Goal: Information Seeking & Learning: Learn about a topic

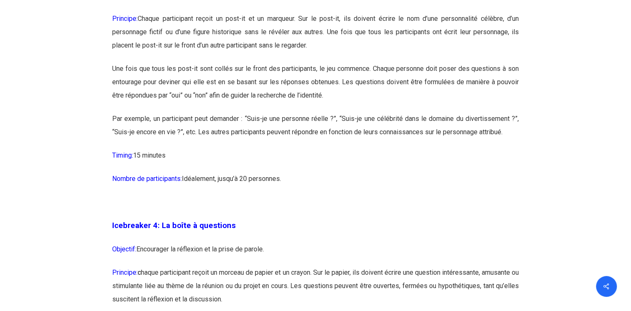
scroll to position [1209, 0]
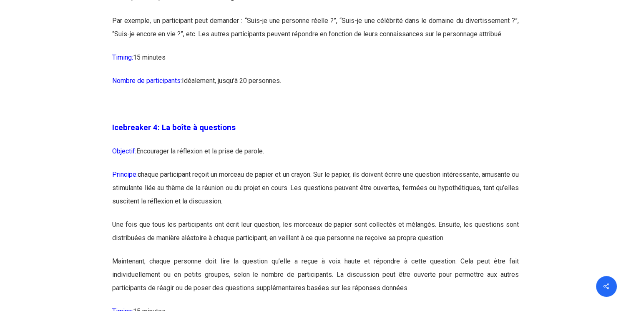
drag, startPoint x: 158, startPoint y: 148, endPoint x: 290, endPoint y: 150, distance: 131.7
click at [290, 150] on p "Objectif: Encourager la réflexion et la prise de parole." at bounding box center [315, 156] width 406 height 23
drag, startPoint x: 290, startPoint y: 150, endPoint x: 280, endPoint y: 150, distance: 10.0
click at [290, 150] on p "Objectif: Encourager la réflexion et la prise de parole." at bounding box center [315, 156] width 406 height 23
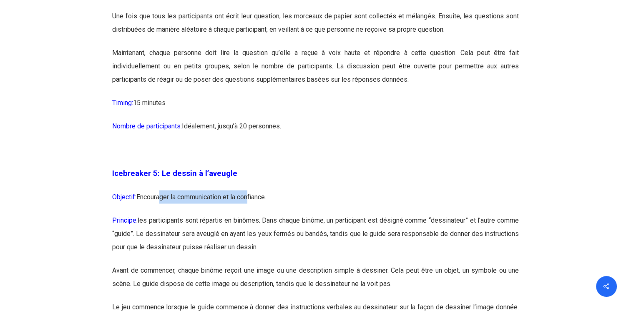
drag, startPoint x: 159, startPoint y: 189, endPoint x: 249, endPoint y: 194, distance: 90.1
click at [249, 194] on p "Objectif: Encourager la communication et la confiance." at bounding box center [315, 201] width 406 height 23
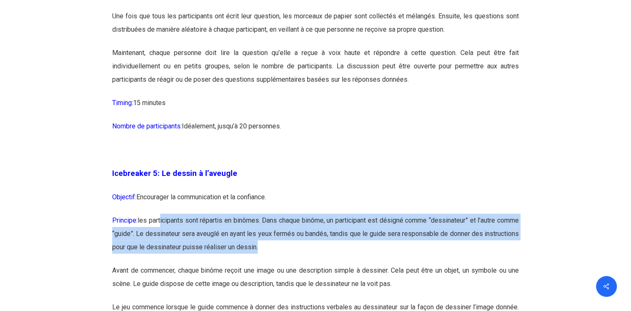
drag, startPoint x: 165, startPoint y: 219, endPoint x: 335, endPoint y: 244, distance: 172.3
click at [335, 244] on p "Principe: les participants sont répartis en binômes. Dans chaque binôme, un par…" at bounding box center [315, 238] width 406 height 50
click at [278, 223] on p "Principe: les participants sont répartis en binômes. Dans chaque binôme, un par…" at bounding box center [315, 238] width 406 height 50
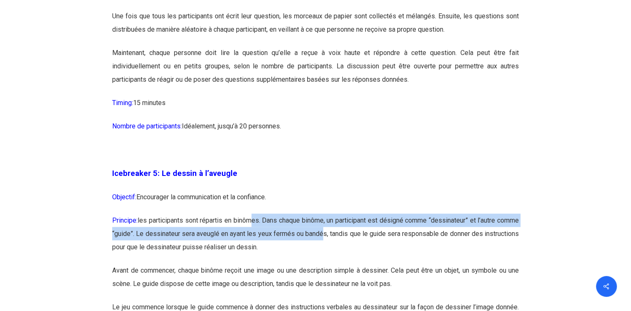
drag, startPoint x: 260, startPoint y: 214, endPoint x: 354, endPoint y: 239, distance: 97.4
click at [354, 239] on p "Principe: les participants sont répartis en binômes. Dans chaque binôme, un par…" at bounding box center [315, 238] width 406 height 50
click at [353, 239] on p "Principe: les participants sont répartis en binômes. Dans chaque binôme, un par…" at bounding box center [315, 238] width 406 height 50
drag, startPoint x: 353, startPoint y: 239, endPoint x: 332, endPoint y: 236, distance: 21.5
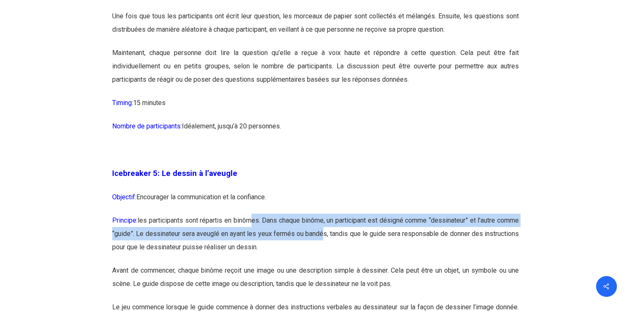
click at [345, 236] on p "Principe: les participants sont répartis en binômes. Dans chaque binôme, un par…" at bounding box center [315, 238] width 406 height 50
click at [181, 238] on p "Principe: les participants sont répartis en binômes. Dans chaque binôme, un par…" at bounding box center [315, 238] width 406 height 50
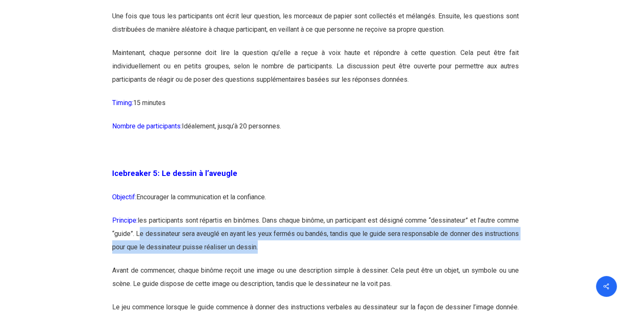
drag, startPoint x: 165, startPoint y: 232, endPoint x: 313, endPoint y: 251, distance: 149.6
click at [313, 251] on p "Principe: les participants sont répartis en binômes. Dans chaque binôme, un par…" at bounding box center [315, 238] width 406 height 50
click at [294, 240] on p "Principe: les participants sont répartis en binômes. Dans chaque binôme, un par…" at bounding box center [315, 238] width 406 height 50
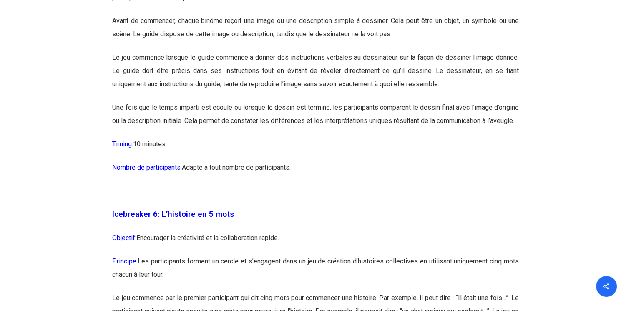
scroll to position [1667, 0]
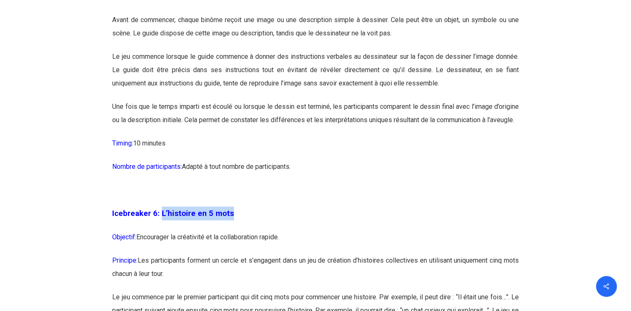
drag, startPoint x: 162, startPoint y: 227, endPoint x: 268, endPoint y: 227, distance: 105.9
click at [268, 227] on p "Icebreaker 6: L’histoire en 5 mots" at bounding box center [315, 219] width 406 height 24
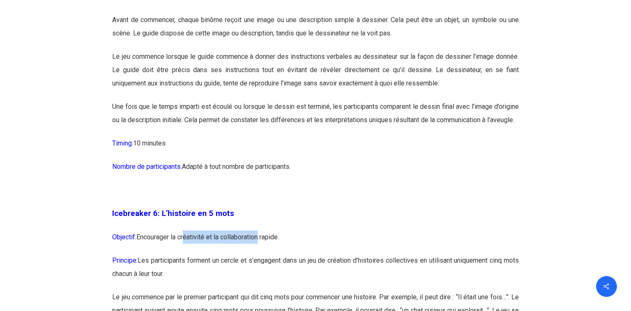
drag, startPoint x: 183, startPoint y: 252, endPoint x: 258, endPoint y: 252, distance: 74.6
click at [258, 252] on p "Objectif: Encourager la créativité et la collaboration rapide." at bounding box center [315, 241] width 406 height 23
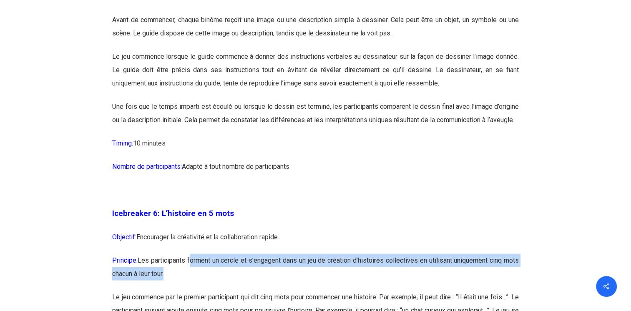
drag, startPoint x: 200, startPoint y: 268, endPoint x: 265, endPoint y: 283, distance: 66.4
click at [265, 283] on p "Principe: Les participants forment un cercle et s’engagent dans un jeu de créat…" at bounding box center [315, 272] width 406 height 37
click at [252, 274] on p "Principe: Les participants forment un cercle et s’engagent dans un jeu de créat…" at bounding box center [315, 272] width 406 height 37
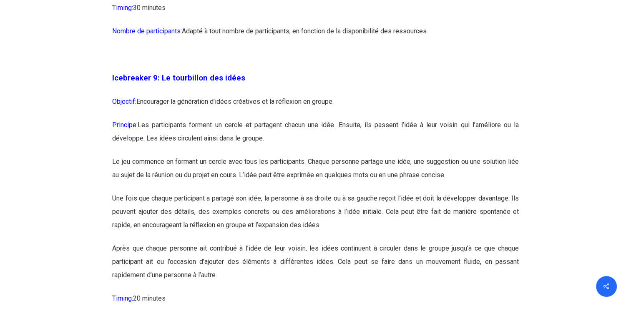
scroll to position [2834, 0]
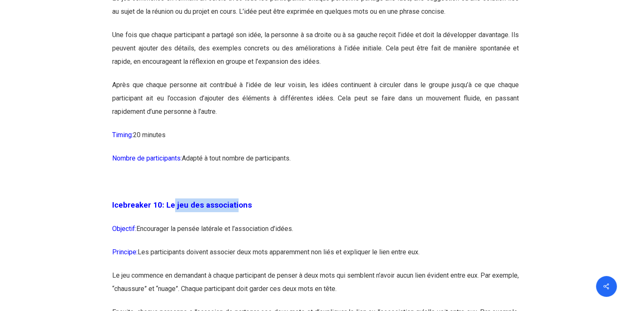
drag, startPoint x: 172, startPoint y: 229, endPoint x: 235, endPoint y: 229, distance: 63.3
click at [235, 210] on span "Icebreaker 10: Le jeu des associations" at bounding box center [182, 204] width 140 height 9
drag, startPoint x: 235, startPoint y: 229, endPoint x: 221, endPoint y: 255, distance: 29.3
click at [221, 245] on p "Objectif: Encourager la pensée latérale et l’association d’idées." at bounding box center [315, 233] width 406 height 23
drag, startPoint x: 221, startPoint y: 255, endPoint x: 195, endPoint y: 237, distance: 31.4
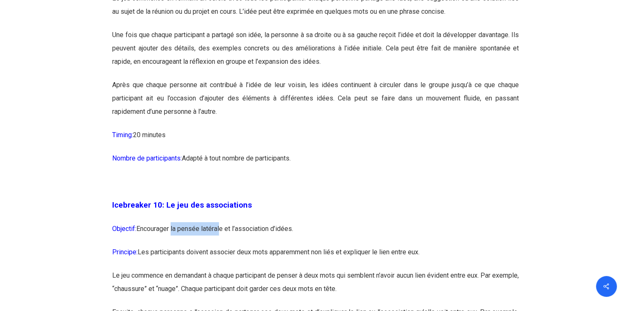
click at [221, 245] on p "Objectif: Encourager la pensée latérale et l’association d’idées." at bounding box center [315, 233] width 406 height 23
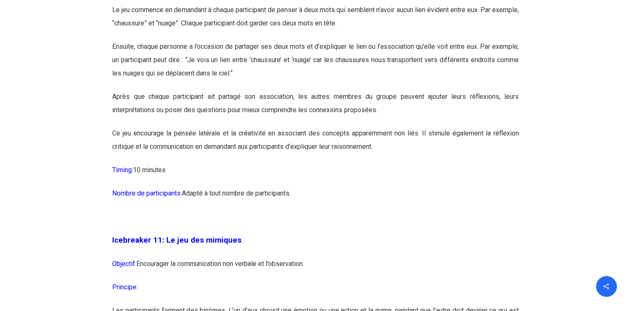
scroll to position [3167, 0]
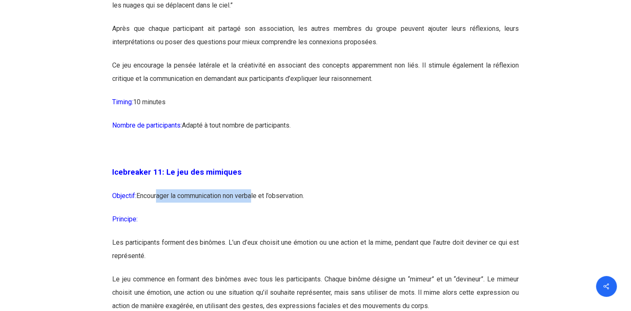
drag, startPoint x: 157, startPoint y: 221, endPoint x: 255, endPoint y: 228, distance: 98.2
click at [255, 213] on p "Objectif: Encourager la communication non verbale et l’observation." at bounding box center [315, 200] width 406 height 23
click at [222, 213] on p "Objectif: Encourager la communication non verbale et l’observation." at bounding box center [315, 200] width 406 height 23
drag, startPoint x: 196, startPoint y: 222, endPoint x: 267, endPoint y: 222, distance: 70.8
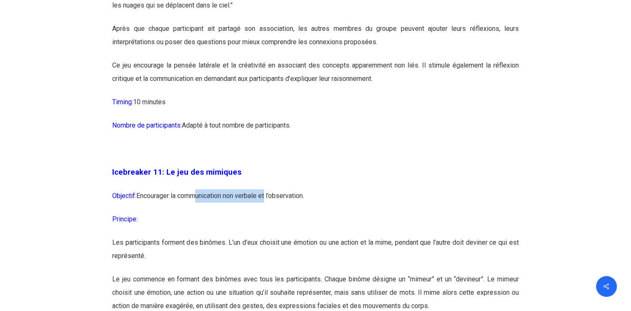
click at [267, 213] on p "Objectif: Encourager la communication non verbale et l’observation." at bounding box center [315, 200] width 406 height 23
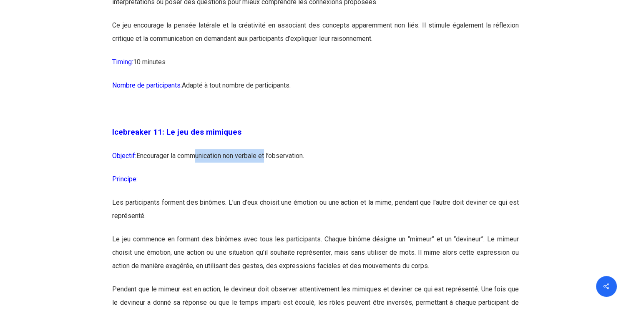
scroll to position [3209, 0]
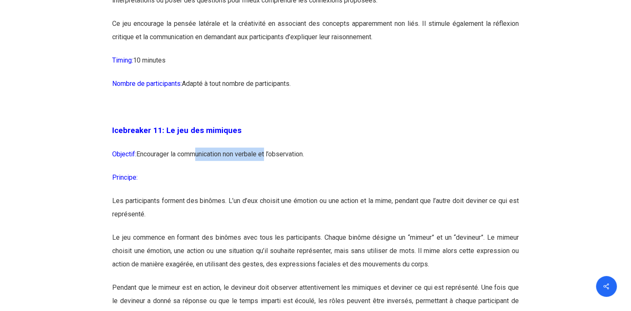
drag, startPoint x: 168, startPoint y: 175, endPoint x: 312, endPoint y: 185, distance: 144.5
click at [312, 171] on p "Objectif: Encourager la communication non verbale et l’observation." at bounding box center [315, 159] width 406 height 23
click at [178, 171] on p "Objectif: Encourager la communication non verbale et l’observation." at bounding box center [315, 159] width 406 height 23
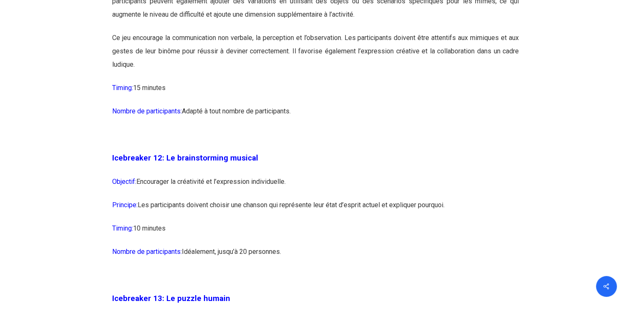
scroll to position [3626, 0]
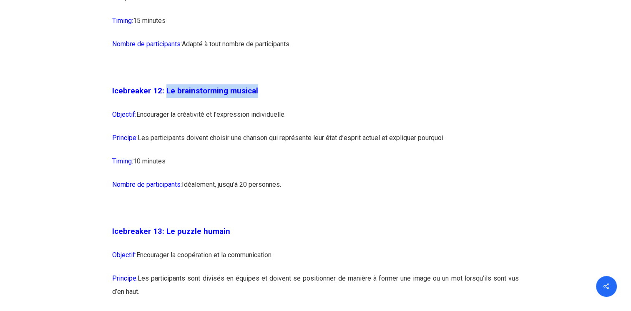
drag, startPoint x: 165, startPoint y: 114, endPoint x: 262, endPoint y: 118, distance: 96.7
click at [262, 108] on p "Icebreaker 12: Le brainstorming musical" at bounding box center [315, 96] width 406 height 24
drag, startPoint x: 155, startPoint y: 139, endPoint x: 292, endPoint y: 148, distance: 136.5
click at [292, 131] on p "Objectif: Encourager la créativité et l’expression individuelle." at bounding box center [315, 119] width 406 height 23
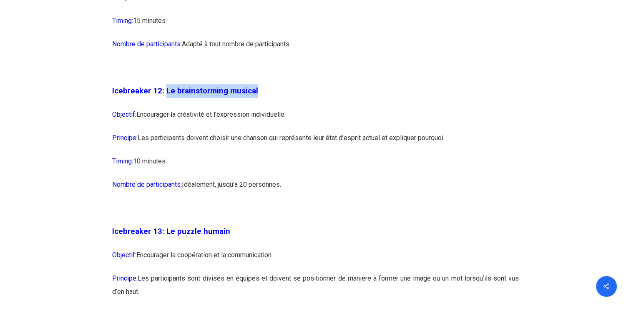
click at [217, 131] on p "Objectif: Encourager la créativité et l’expression individuelle." at bounding box center [315, 119] width 406 height 23
drag, startPoint x: 172, startPoint y: 137, endPoint x: 289, endPoint y: 145, distance: 117.0
click at [289, 131] on p "Objectif: Encourager la créativité et l’expression individuelle." at bounding box center [315, 119] width 406 height 23
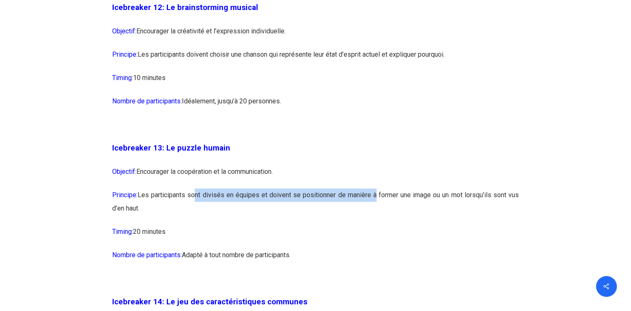
drag, startPoint x: 235, startPoint y: 216, endPoint x: 372, endPoint y: 216, distance: 137.1
click at [372, 216] on p "Principe: Les participants sont divisés en équipes et doivent se positionner de…" at bounding box center [315, 206] width 406 height 37
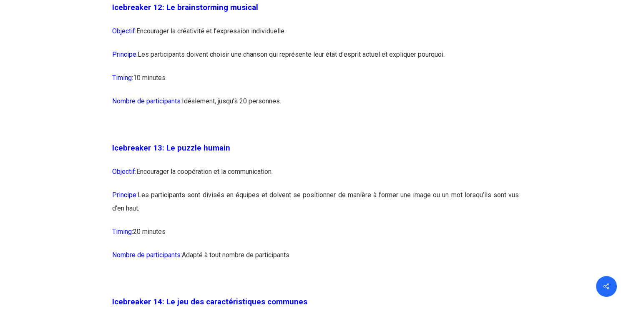
click at [329, 188] on p "Objectif: Encourager la coopération et la communication." at bounding box center [315, 176] width 406 height 23
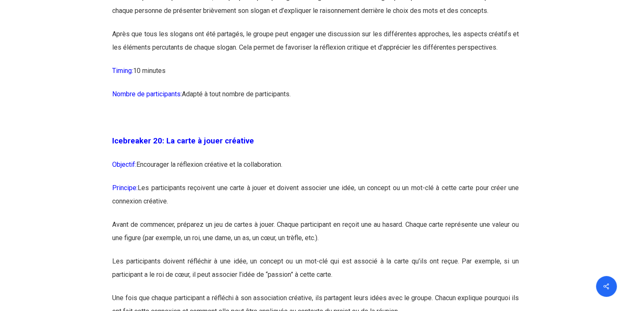
scroll to position [5585, 0]
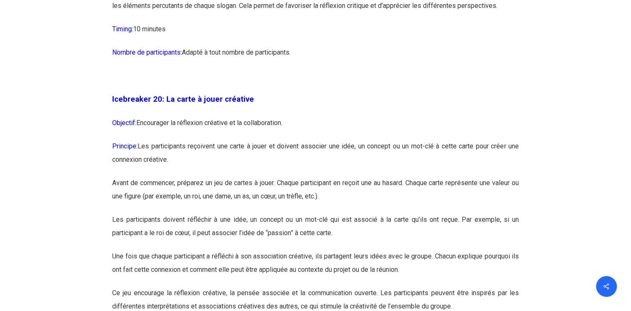
drag, startPoint x: 173, startPoint y: 173, endPoint x: 251, endPoint y: 183, distance: 78.9
click at [251, 176] on p "Principe: Les participants reçoivent une carte à jouer et doivent associer une …" at bounding box center [315, 158] width 406 height 37
click at [252, 176] on p "Principe: Les participants reçoivent une carte à jouer et doivent associer une …" at bounding box center [315, 158] width 406 height 37
drag, startPoint x: 252, startPoint y: 173, endPoint x: 280, endPoint y: 180, distance: 29.2
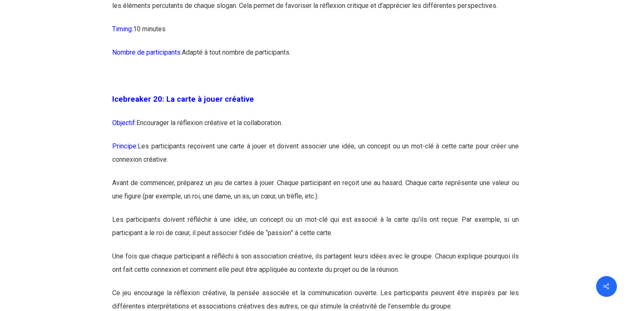
click at [280, 176] on p "Principe: Les participants reçoivent une carte à jouer et doivent associer une …" at bounding box center [315, 158] width 406 height 37
click at [268, 176] on p "Principe: Les participants reçoivent une carte à jouer et doivent associer une …" at bounding box center [315, 158] width 406 height 37
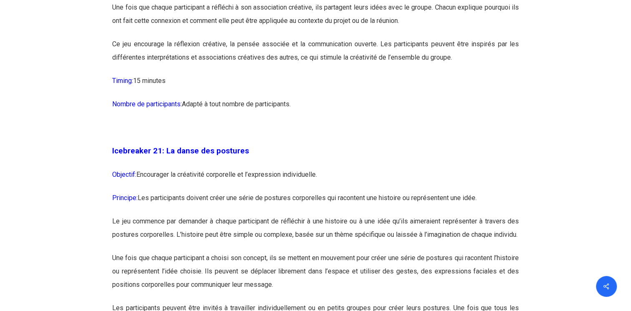
scroll to position [5876, 0]
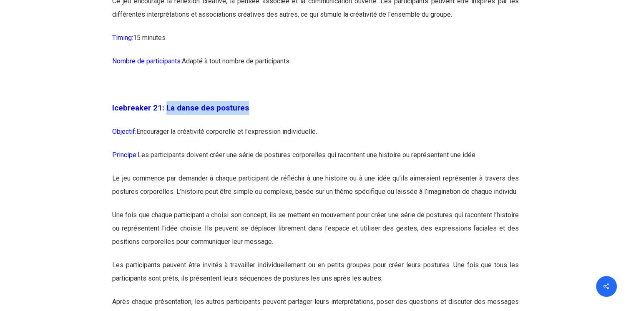
drag, startPoint x: 166, startPoint y: 130, endPoint x: 258, endPoint y: 135, distance: 92.2
click at [258, 125] on p "Icebreaker 21: La danse des postures" at bounding box center [315, 113] width 406 height 24
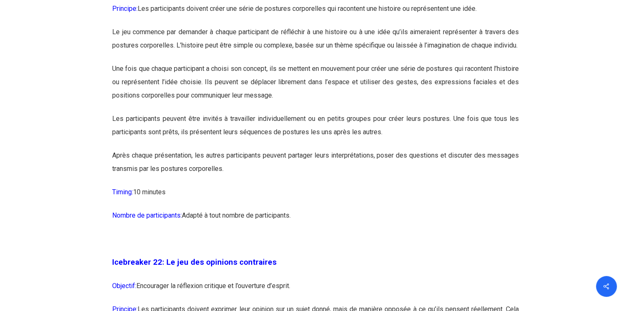
scroll to position [6126, 0]
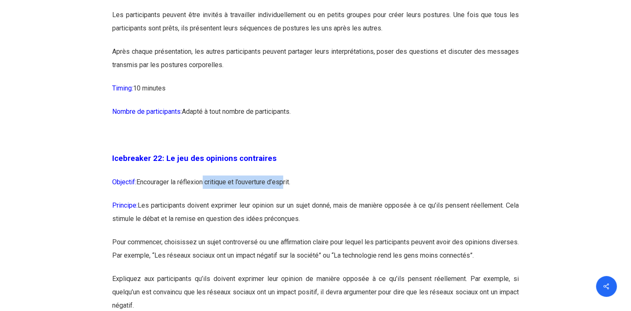
drag, startPoint x: 204, startPoint y: 216, endPoint x: 285, endPoint y: 218, distance: 80.9
click at [285, 199] on p "Objectif: Encourager la réflexion critique et l’ouverture d’esprit." at bounding box center [315, 186] width 406 height 23
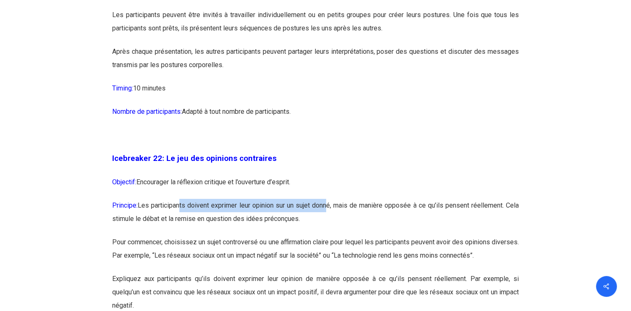
drag, startPoint x: 181, startPoint y: 245, endPoint x: 330, endPoint y: 245, distance: 149.2
click at [330, 235] on p "Principe: Les participants doivent exprimer leur opinion sur un sujet donné, ma…" at bounding box center [315, 217] width 406 height 37
click at [297, 199] on p "Objectif: Encourager la réflexion critique et l’ouverture d’esprit." at bounding box center [315, 186] width 406 height 23
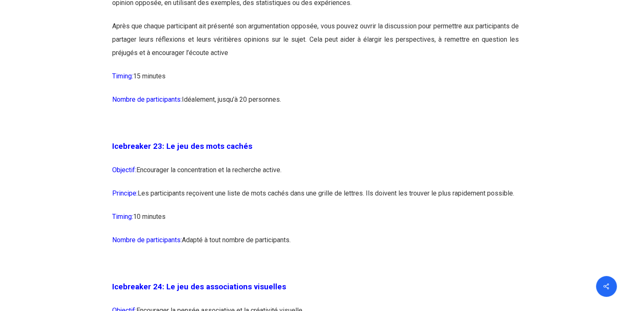
scroll to position [6543, 0]
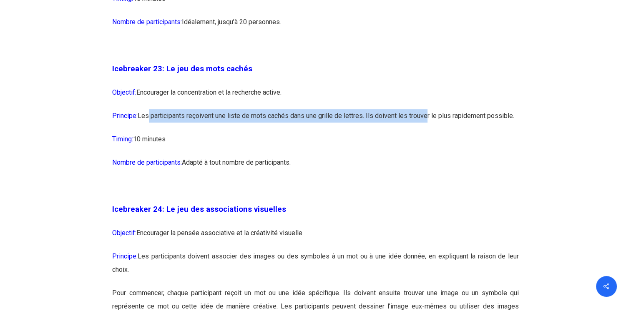
drag, startPoint x: 190, startPoint y: 153, endPoint x: 425, endPoint y: 158, distance: 234.7
click at [425, 133] on p "Principe: Les participants reçoivent une liste de mots cachés dans une grille d…" at bounding box center [315, 120] width 406 height 23
click at [365, 133] on p "Principe: Les participants reçoivent une liste de mots cachés dans une grille d…" at bounding box center [315, 120] width 406 height 23
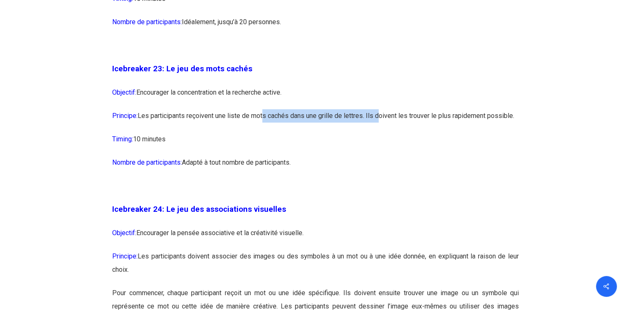
drag, startPoint x: 263, startPoint y: 159, endPoint x: 377, endPoint y: 159, distance: 113.4
click at [377, 133] on p "Principe: Les participants reçoivent une liste de mots cachés dans une grille d…" at bounding box center [315, 120] width 406 height 23
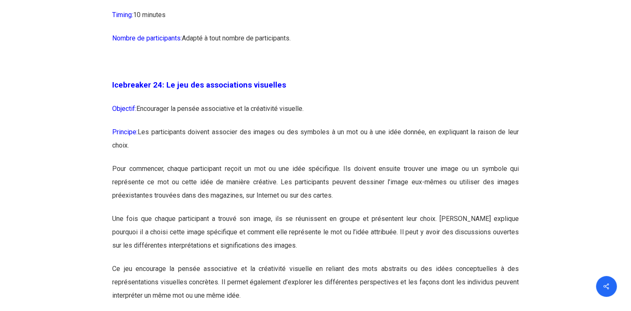
scroll to position [6668, 0]
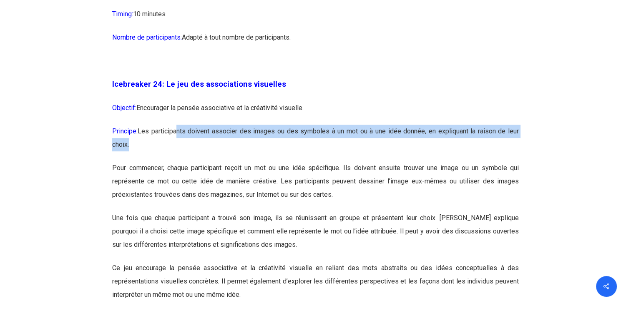
drag, startPoint x: 198, startPoint y: 168, endPoint x: 407, endPoint y: 187, distance: 209.3
click at [407, 161] on p "Principe: Les participants doivent associer des images ou des symboles à un mot…" at bounding box center [315, 143] width 406 height 37
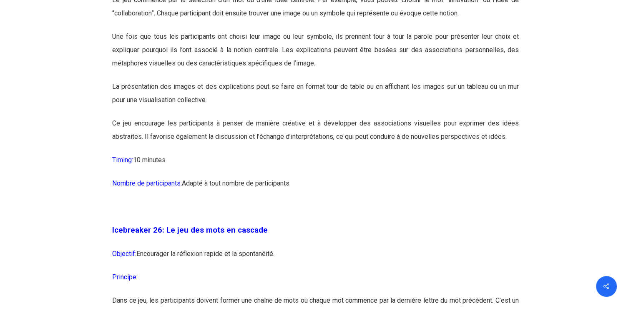
scroll to position [7210, 0]
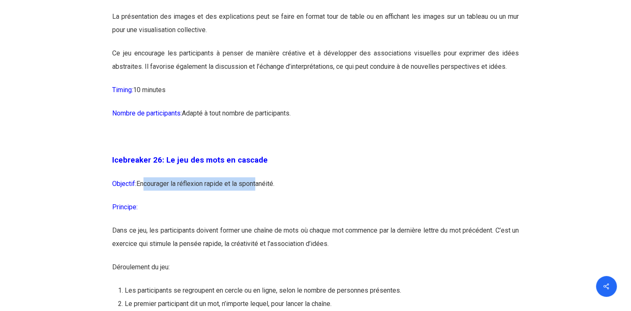
drag, startPoint x: 141, startPoint y: 220, endPoint x: 257, endPoint y: 217, distance: 116.3
click at [257, 200] on p "Objectif: Encourager la réflexion rapide et la spontanéité." at bounding box center [315, 188] width 406 height 23
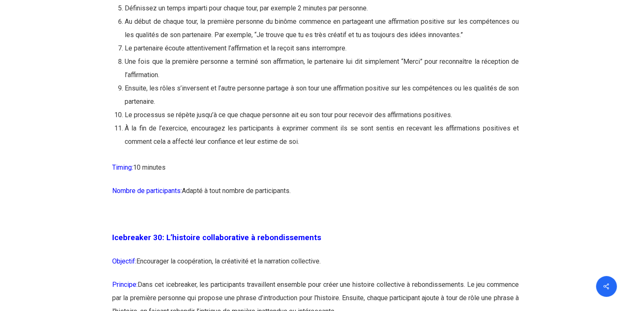
scroll to position [8293, 0]
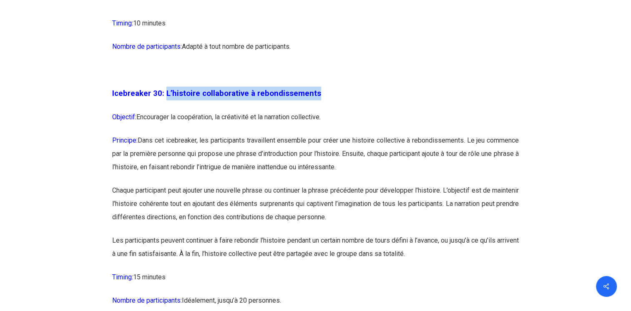
drag, startPoint x: 165, startPoint y: 129, endPoint x: 403, endPoint y: 127, distance: 238.4
click at [403, 110] on p "Icebreaker 30: L’histoire collaborative à rebondissements" at bounding box center [315, 99] width 406 height 24
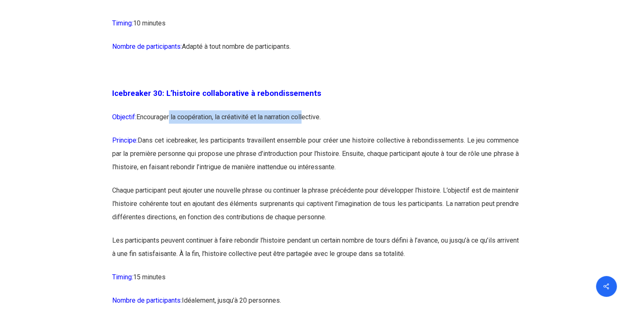
drag, startPoint x: 192, startPoint y: 150, endPoint x: 317, endPoint y: 150, distance: 125.0
click at [317, 134] on p "Objectif: Encourager la coopération, la créativité et la narration collective." at bounding box center [315, 121] width 406 height 23
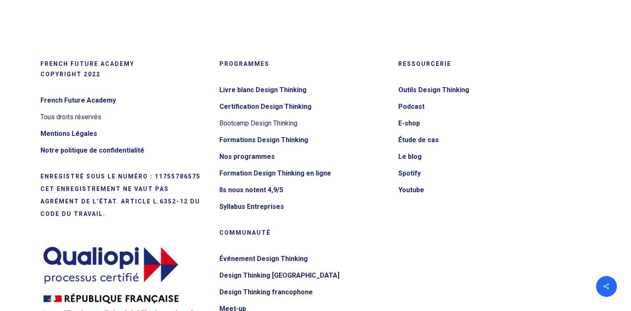
scroll to position [9044, 0]
